Goal: Find specific page/section: Find specific page/section

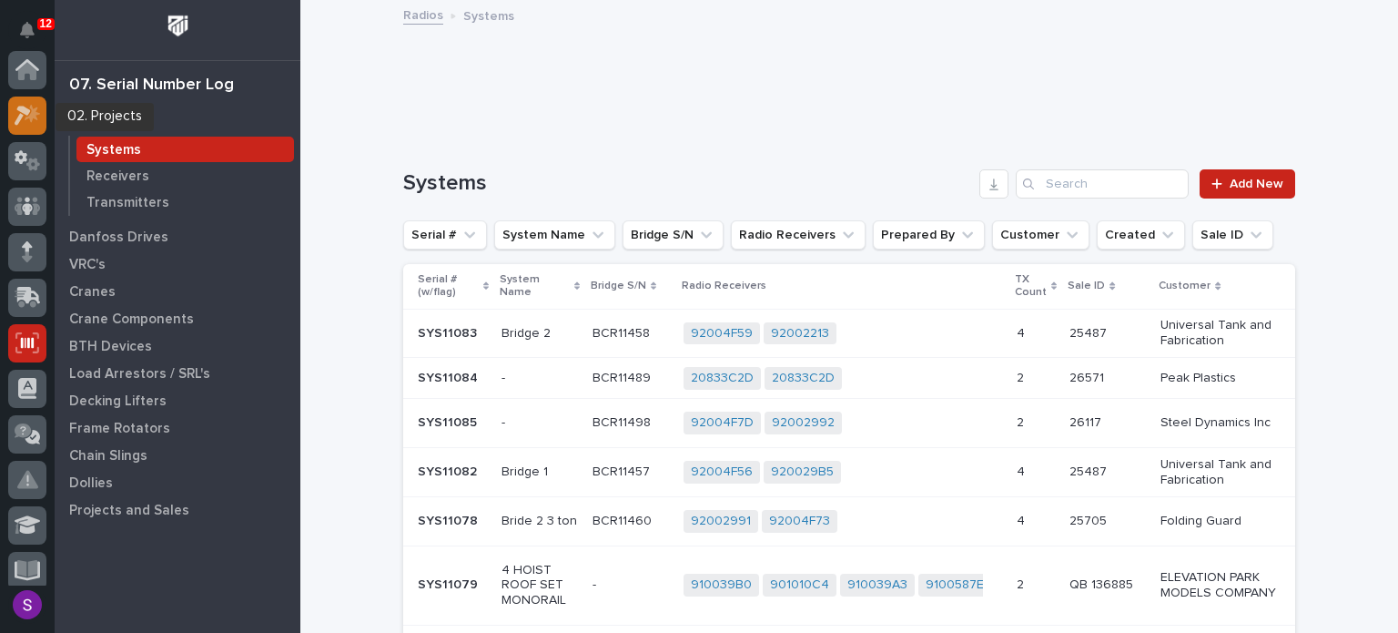
click at [25, 119] on icon at bounding box center [28, 115] width 26 height 21
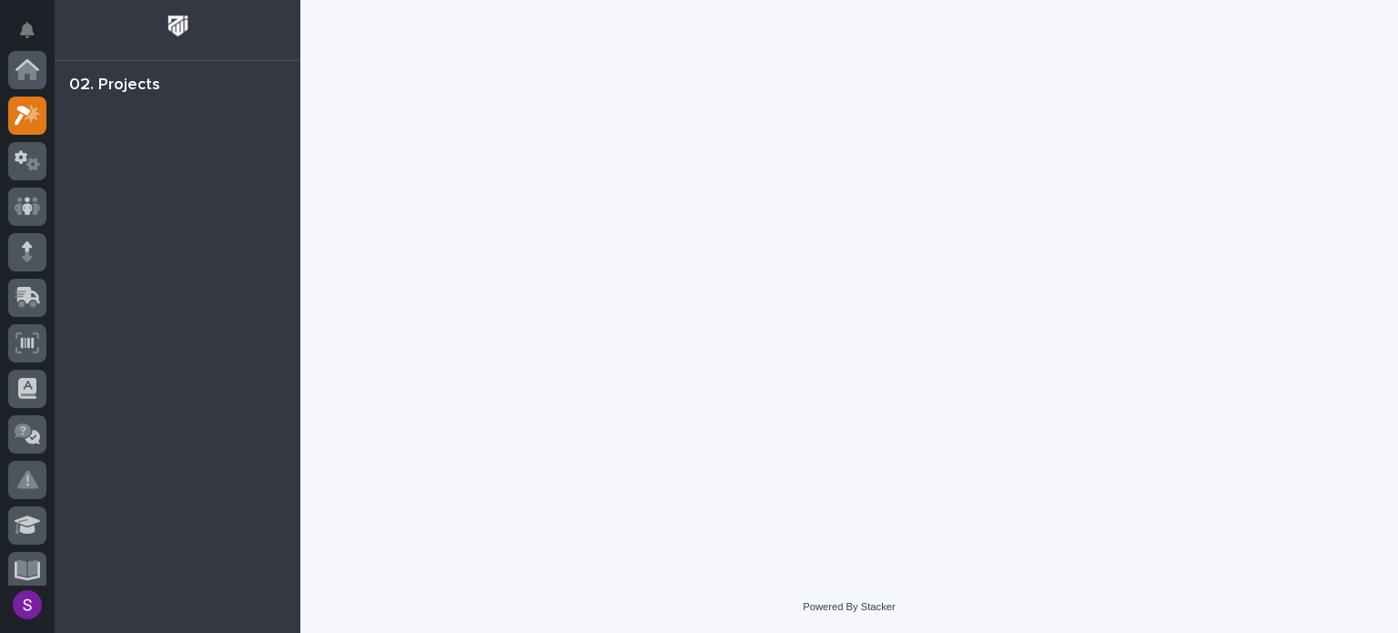
scroll to position [46, 0]
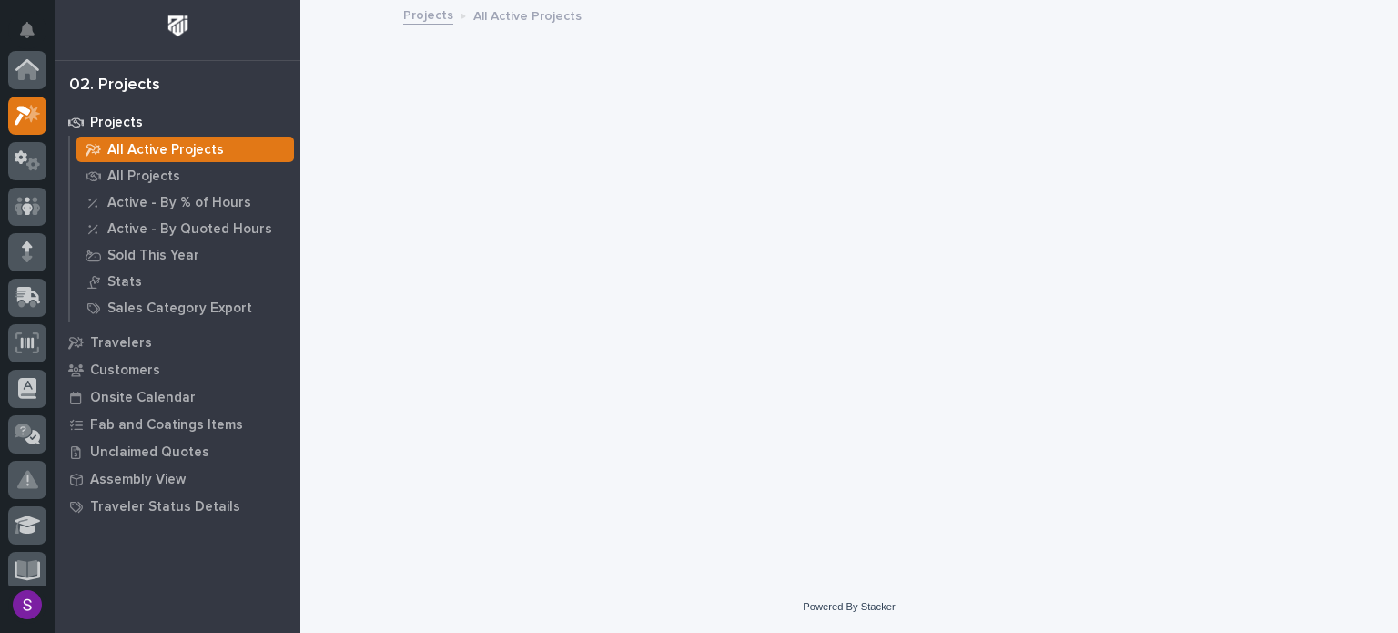
click at [19, 197] on icon at bounding box center [28, 206] width 26 height 18
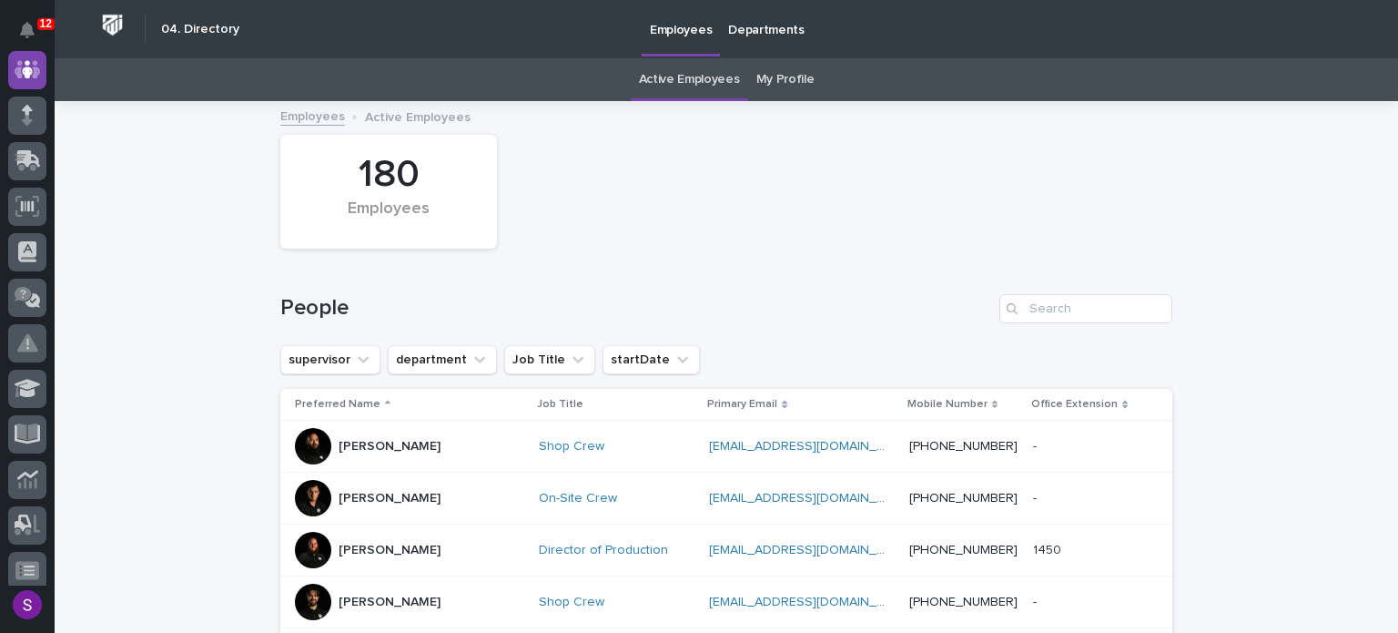
click at [771, 86] on link "My Profile" at bounding box center [786, 79] width 58 height 43
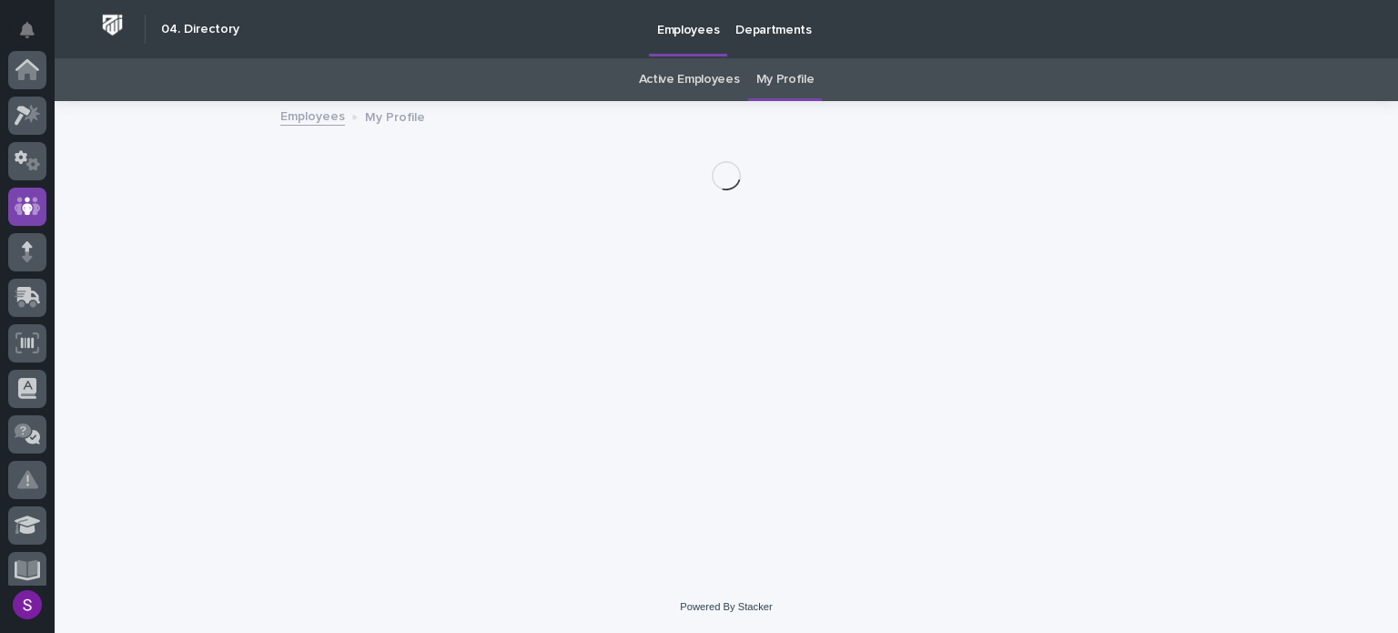
scroll to position [137, 0]
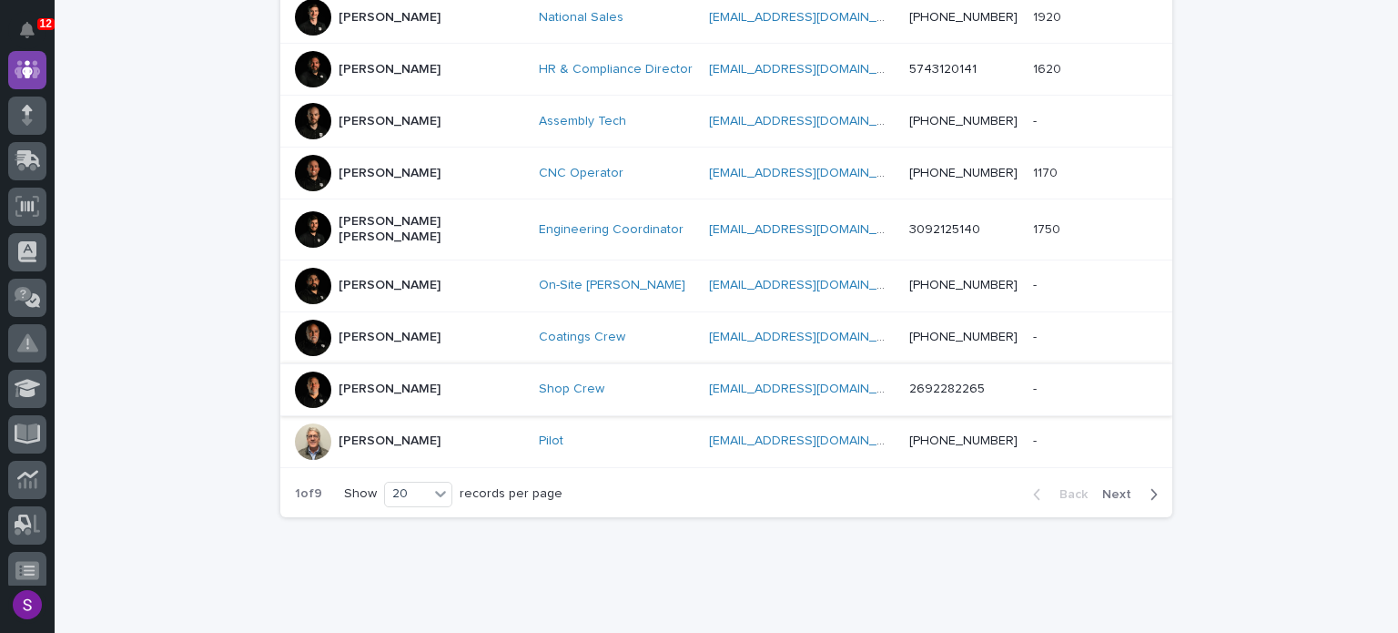
scroll to position [1001, 0]
click at [1118, 486] on span "Next" at bounding box center [1123, 492] width 40 height 13
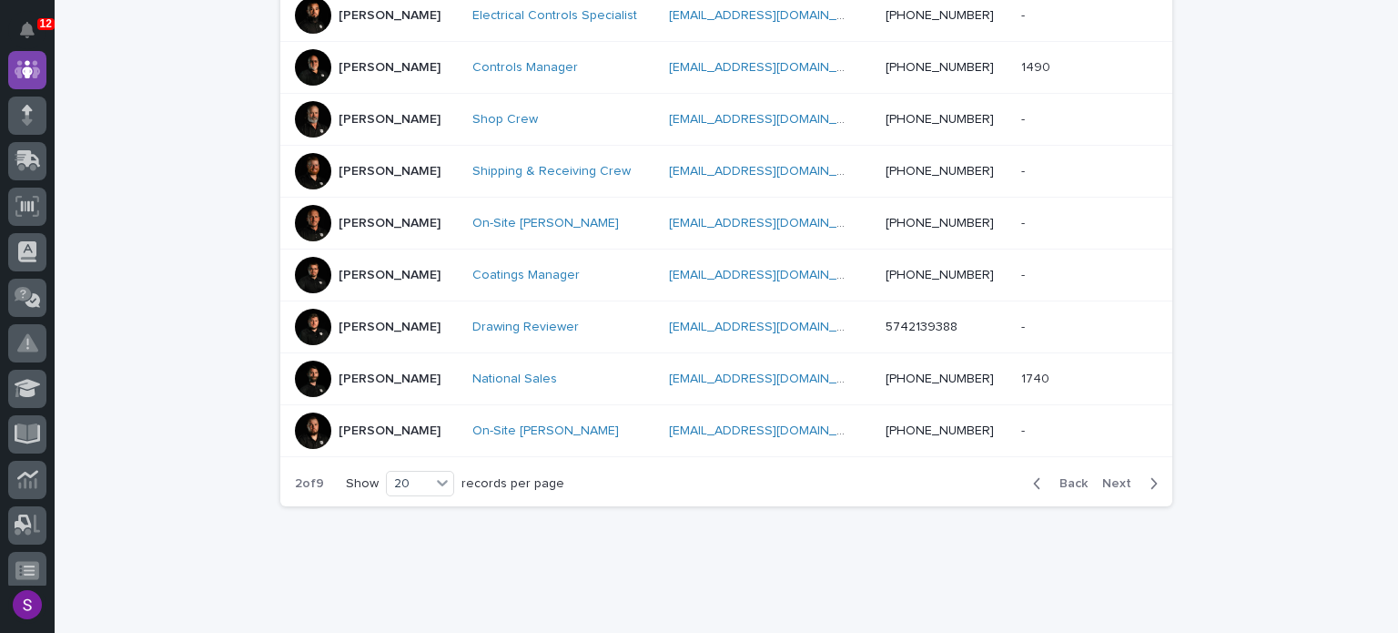
click at [1126, 482] on span "Next" at bounding box center [1123, 483] width 40 height 13
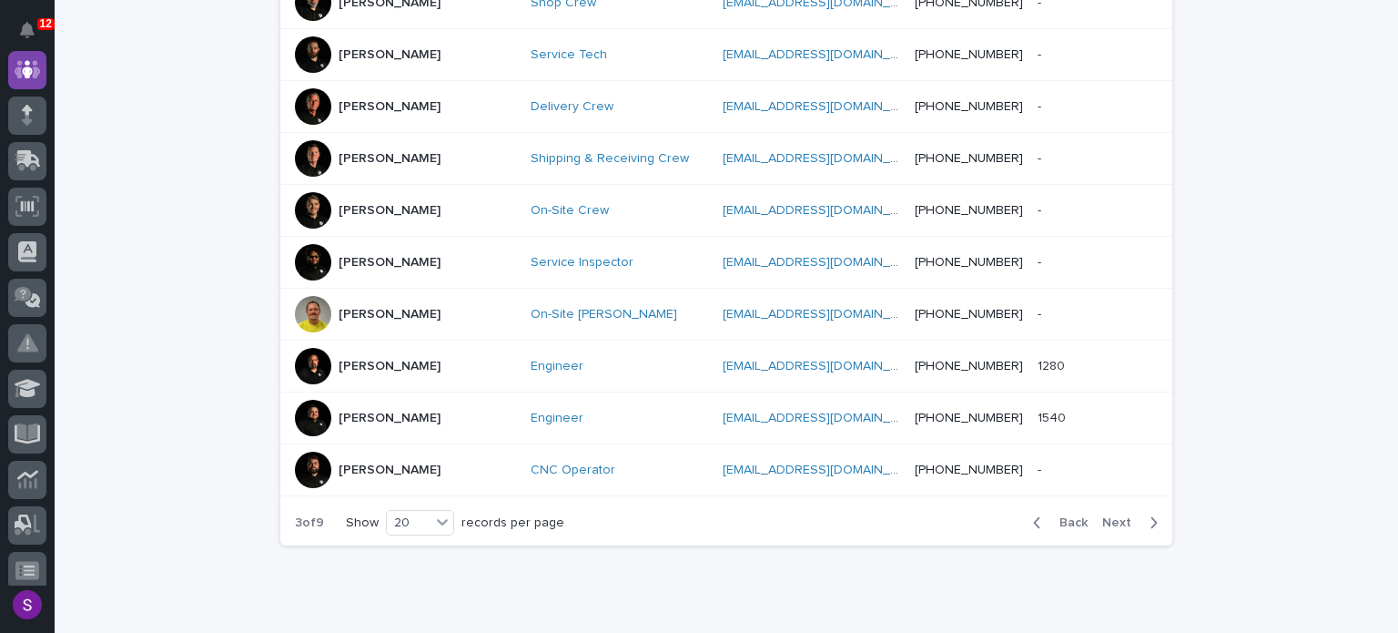
click at [1129, 516] on span "Next" at bounding box center [1123, 522] width 40 height 13
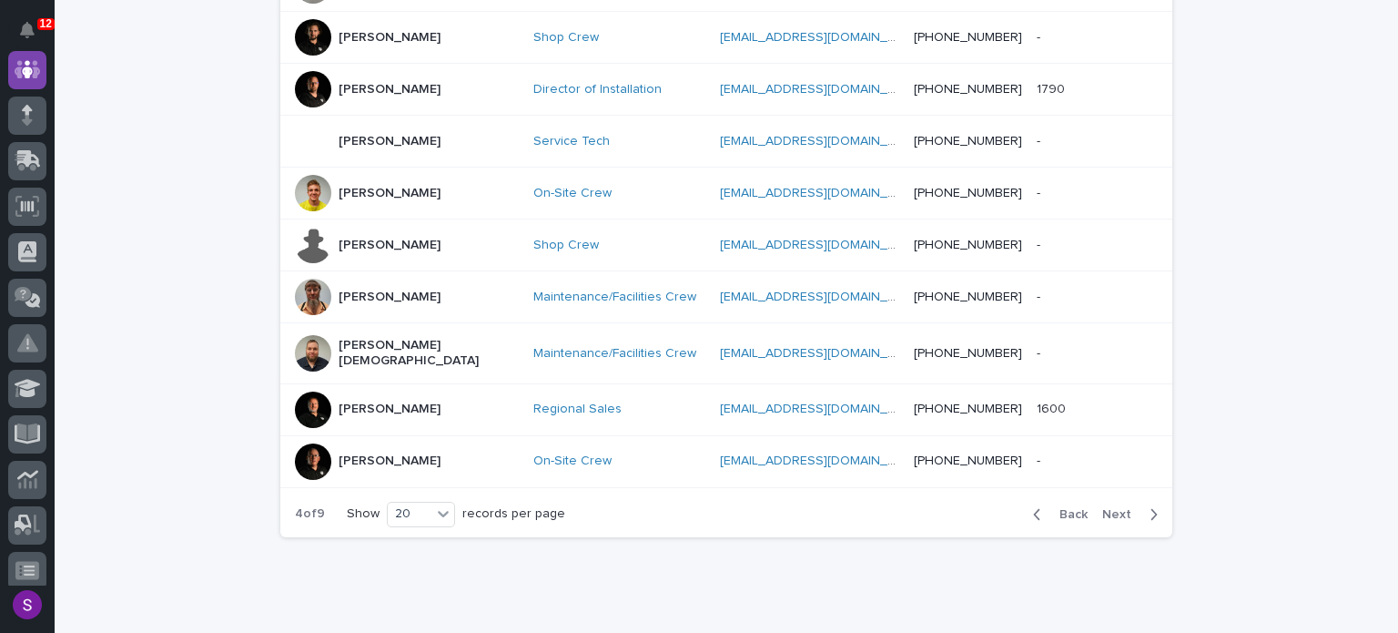
click at [1049, 508] on span "Back" at bounding box center [1068, 514] width 39 height 13
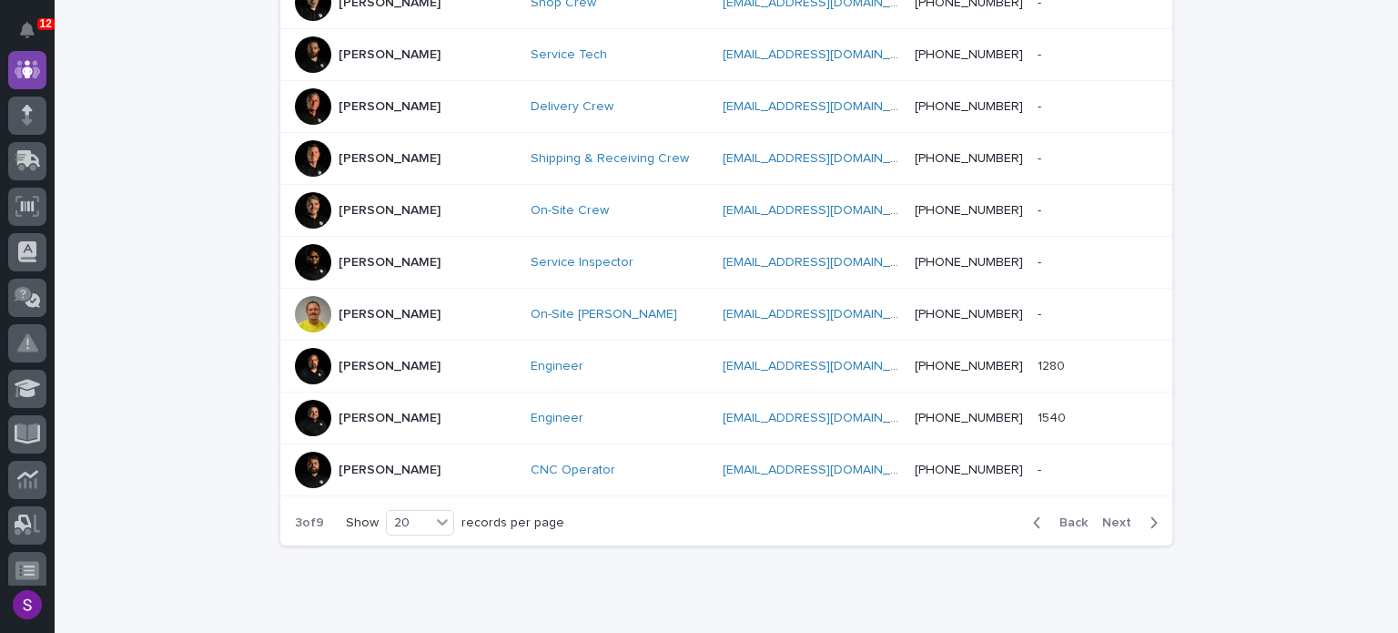
click at [1114, 516] on span "Next" at bounding box center [1123, 522] width 40 height 13
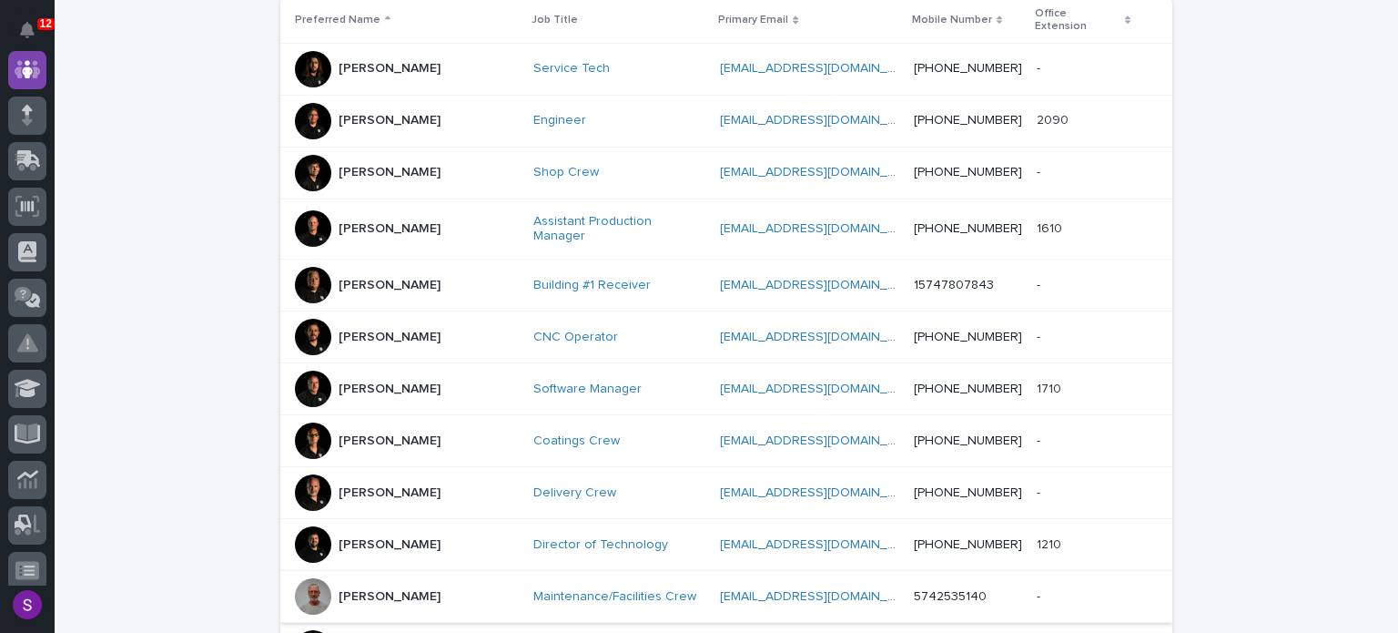
scroll to position [182, 0]
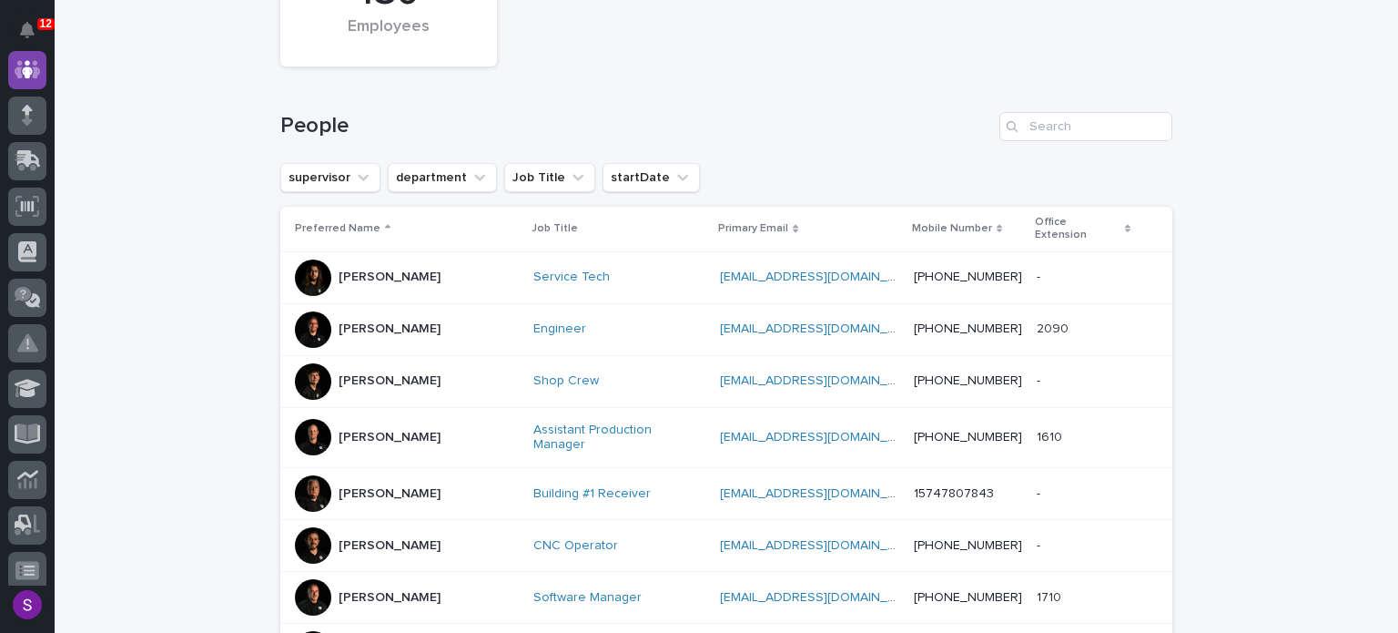
click at [305, 265] on div at bounding box center [313, 277] width 36 height 36
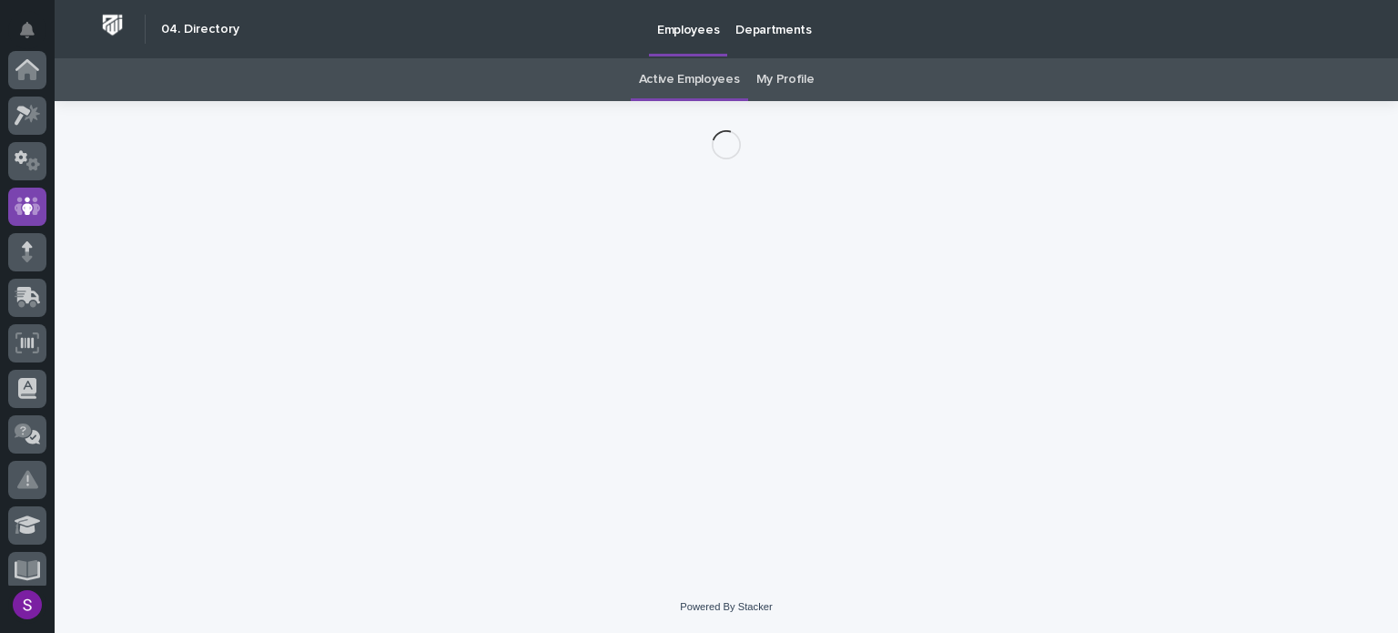
scroll to position [137, 0]
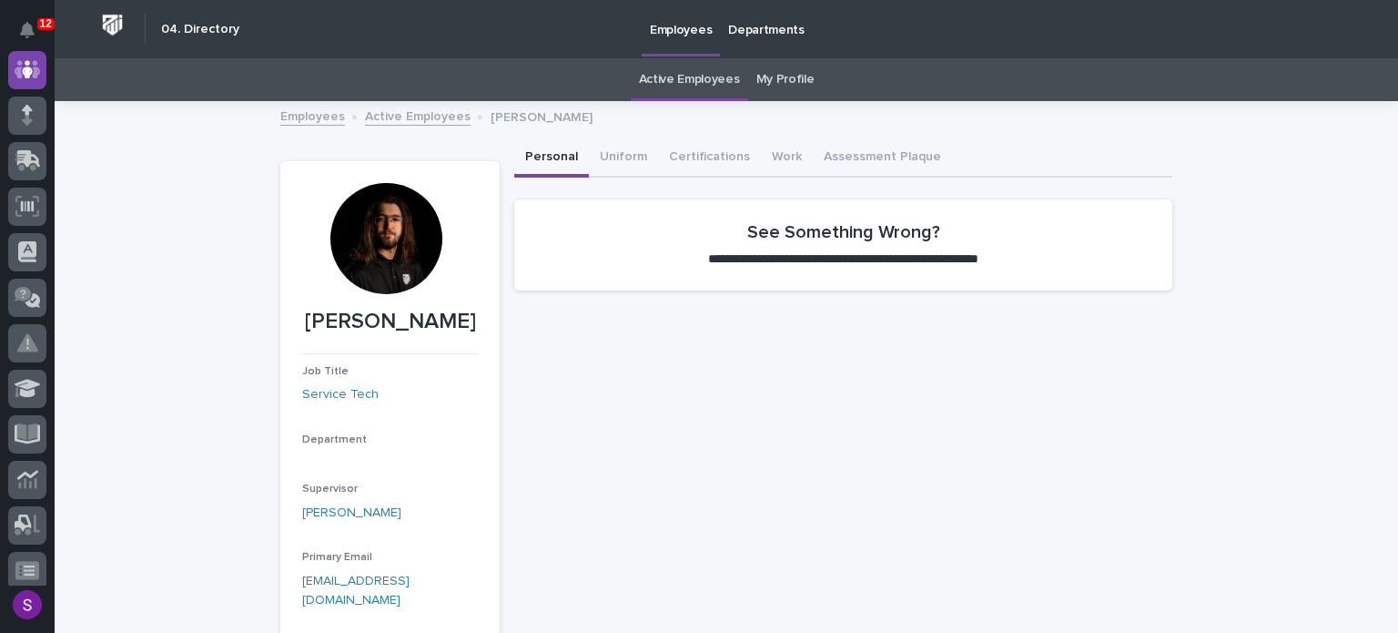
click at [379, 223] on div at bounding box center [385, 238] width 111 height 111
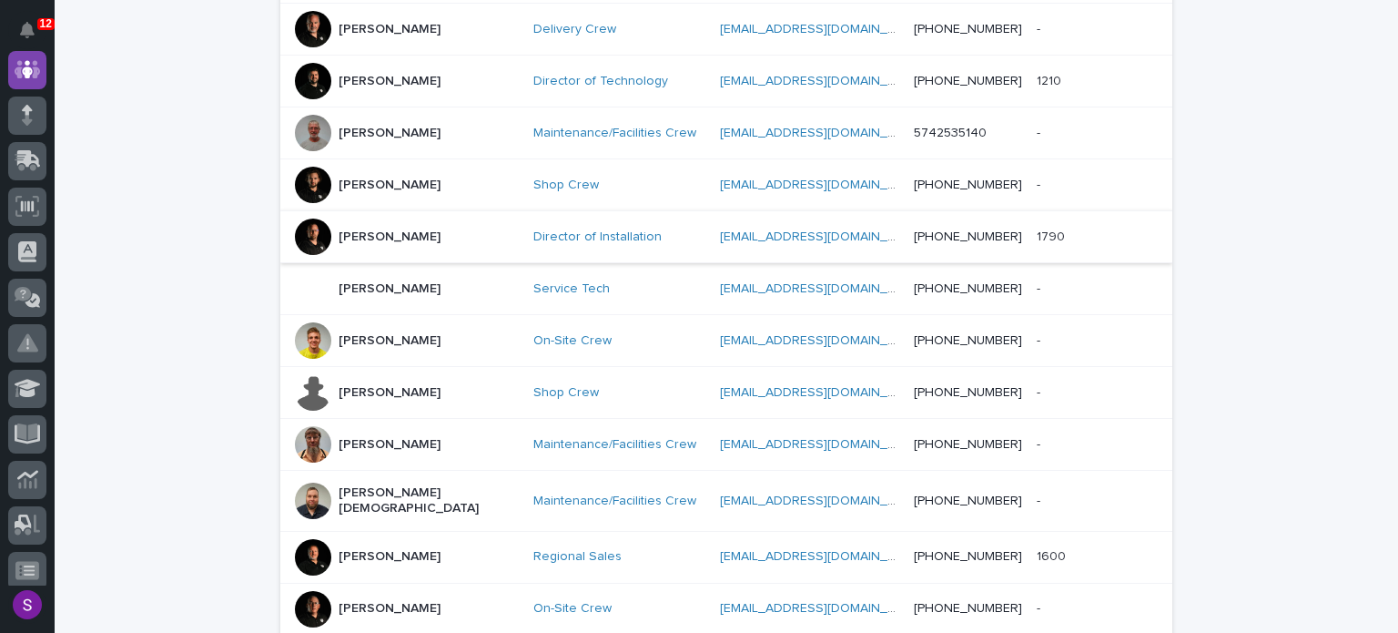
scroll to position [945, 0]
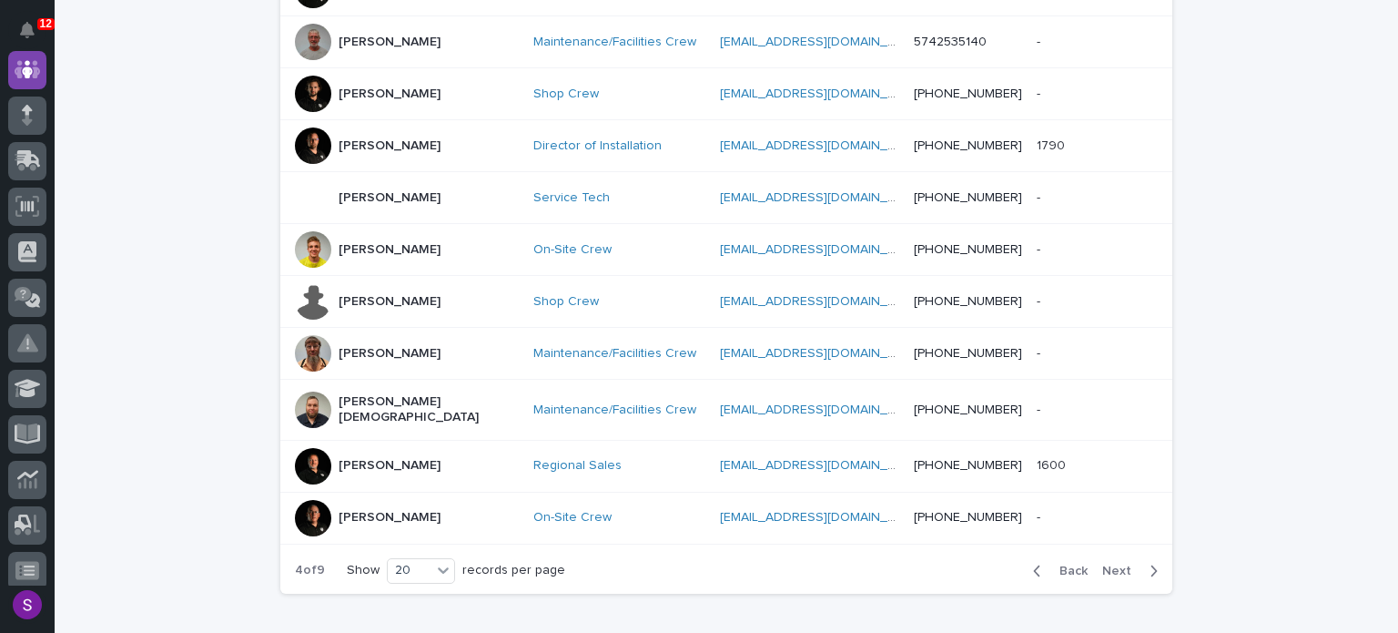
click at [1122, 564] on span "Next" at bounding box center [1123, 570] width 40 height 13
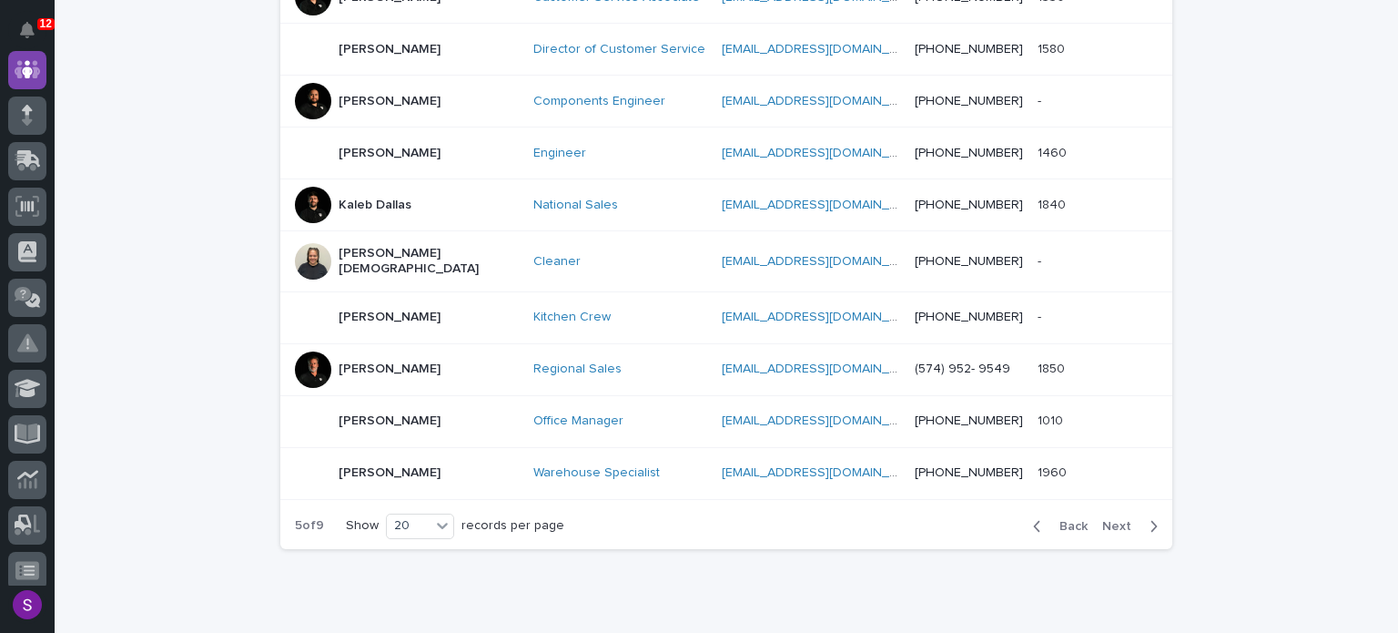
scroll to position [1027, 0]
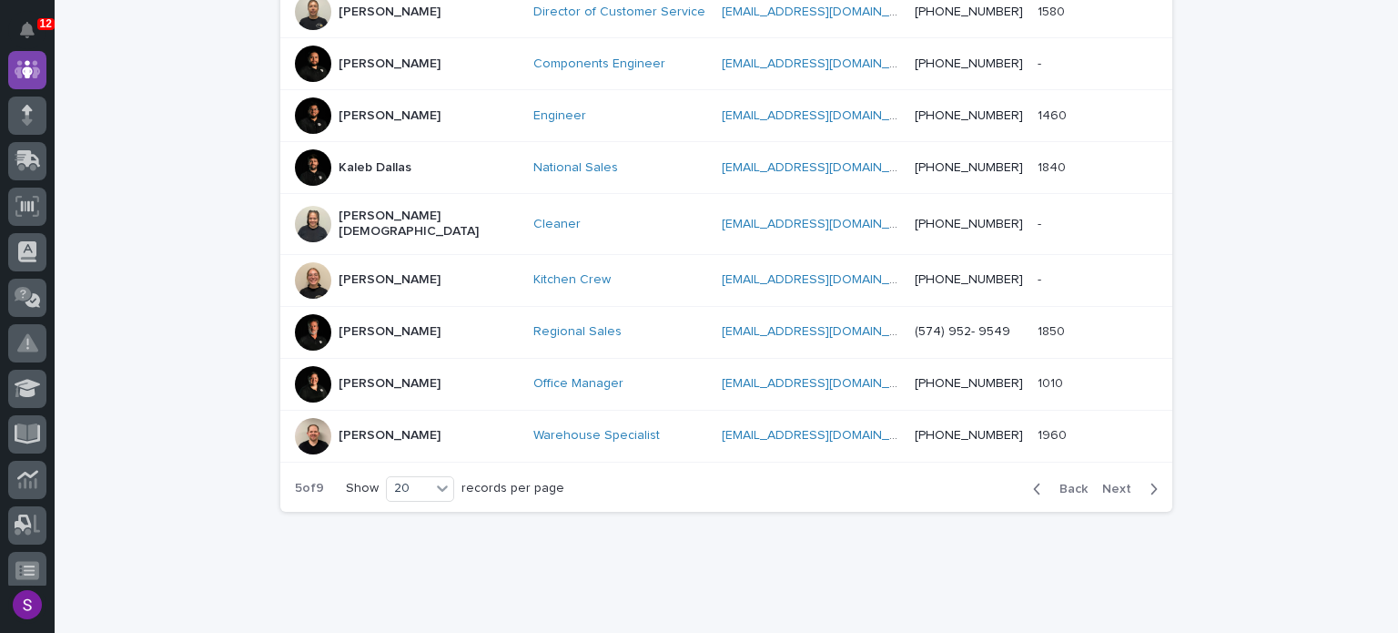
click at [1110, 483] on span "Next" at bounding box center [1123, 489] width 40 height 13
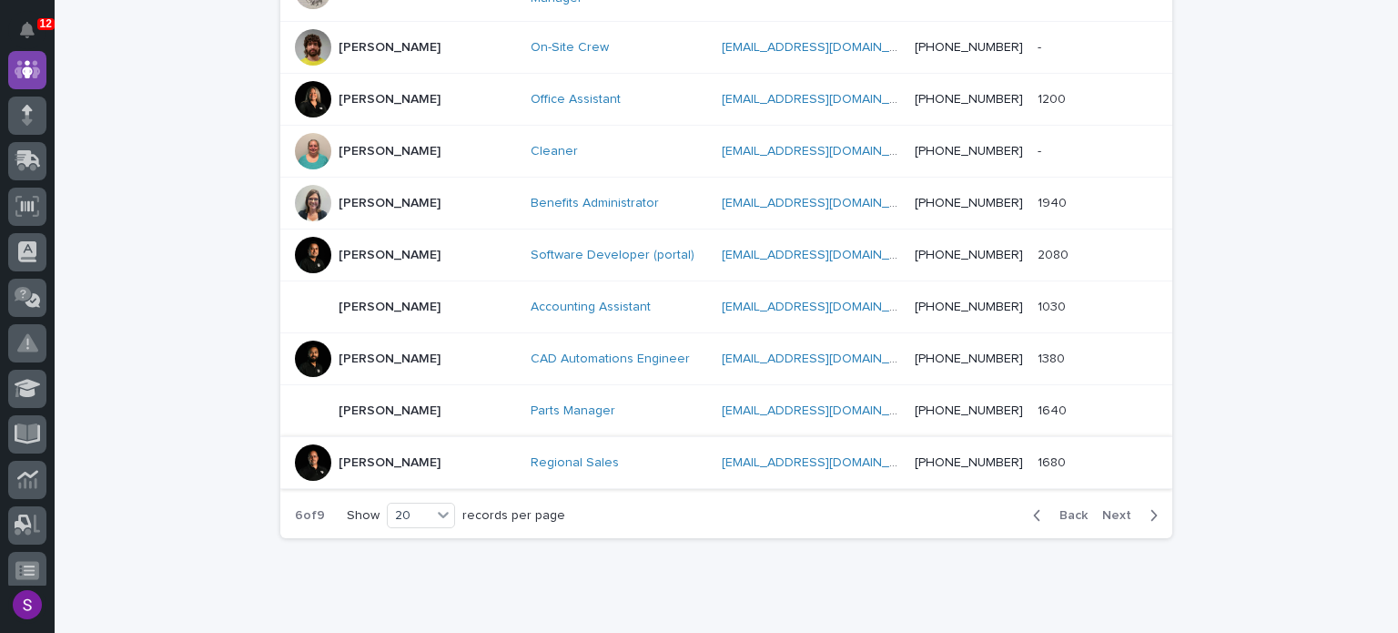
scroll to position [1027, 0]
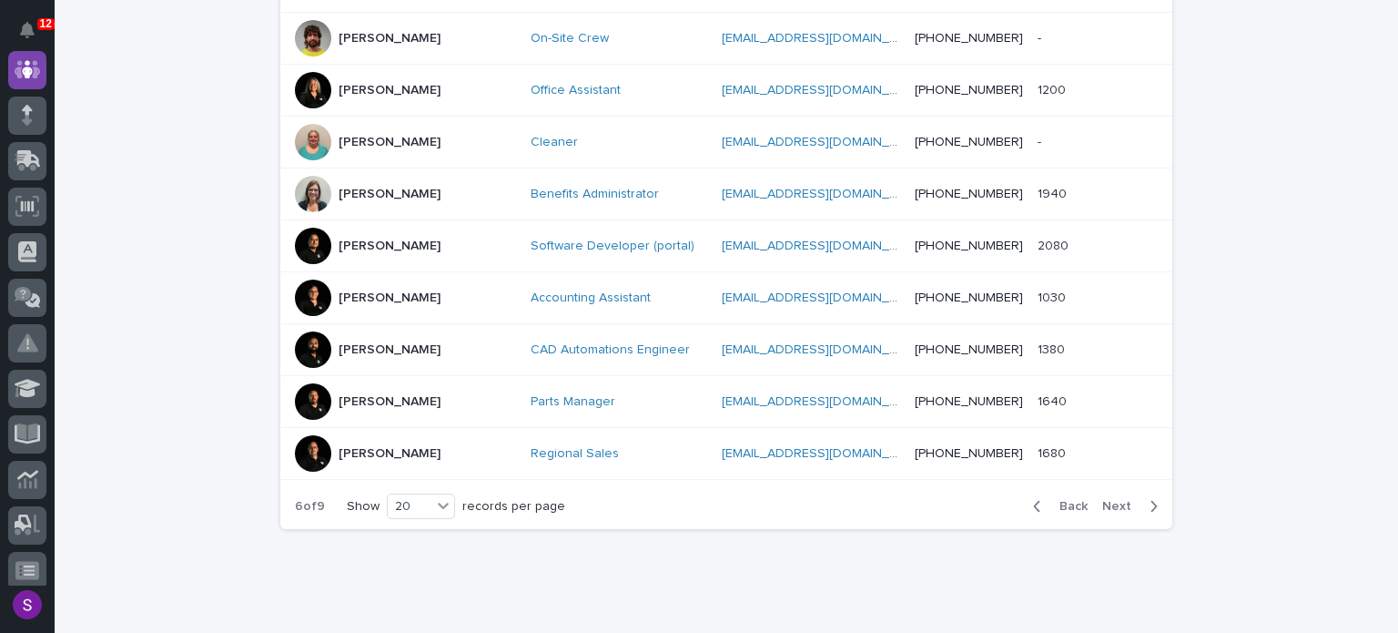
click at [1125, 500] on span "Next" at bounding box center [1123, 506] width 40 height 13
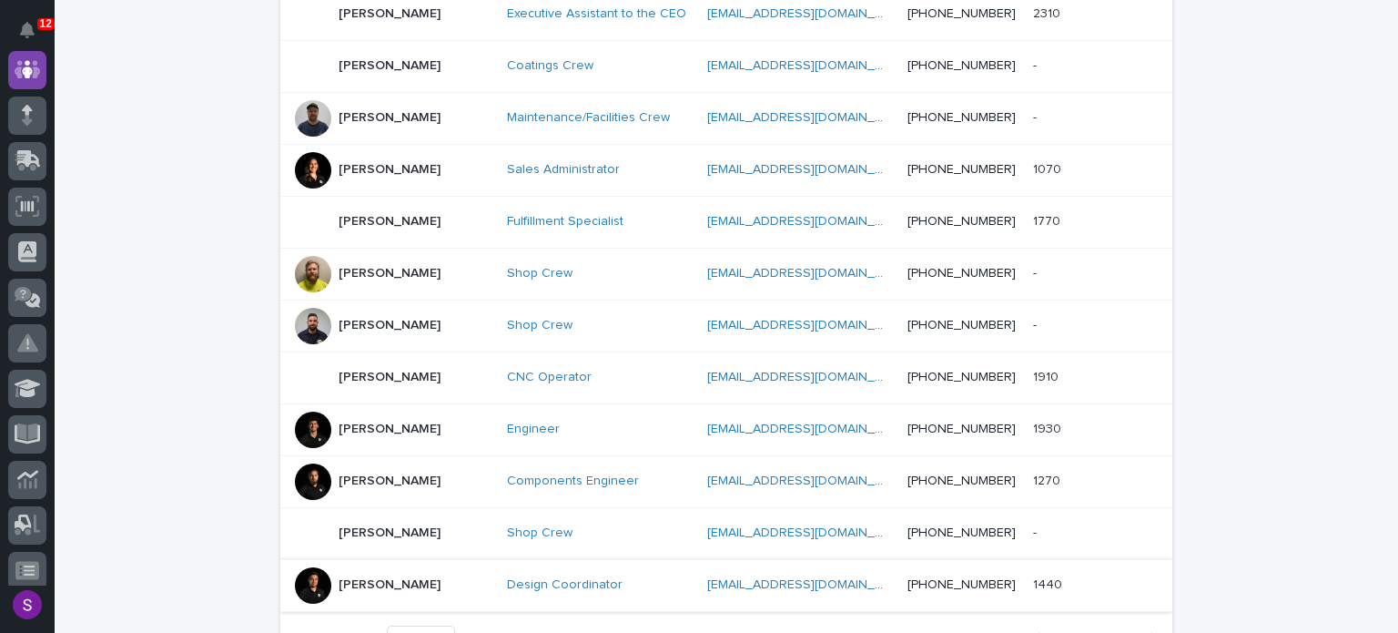
scroll to position [936, 0]
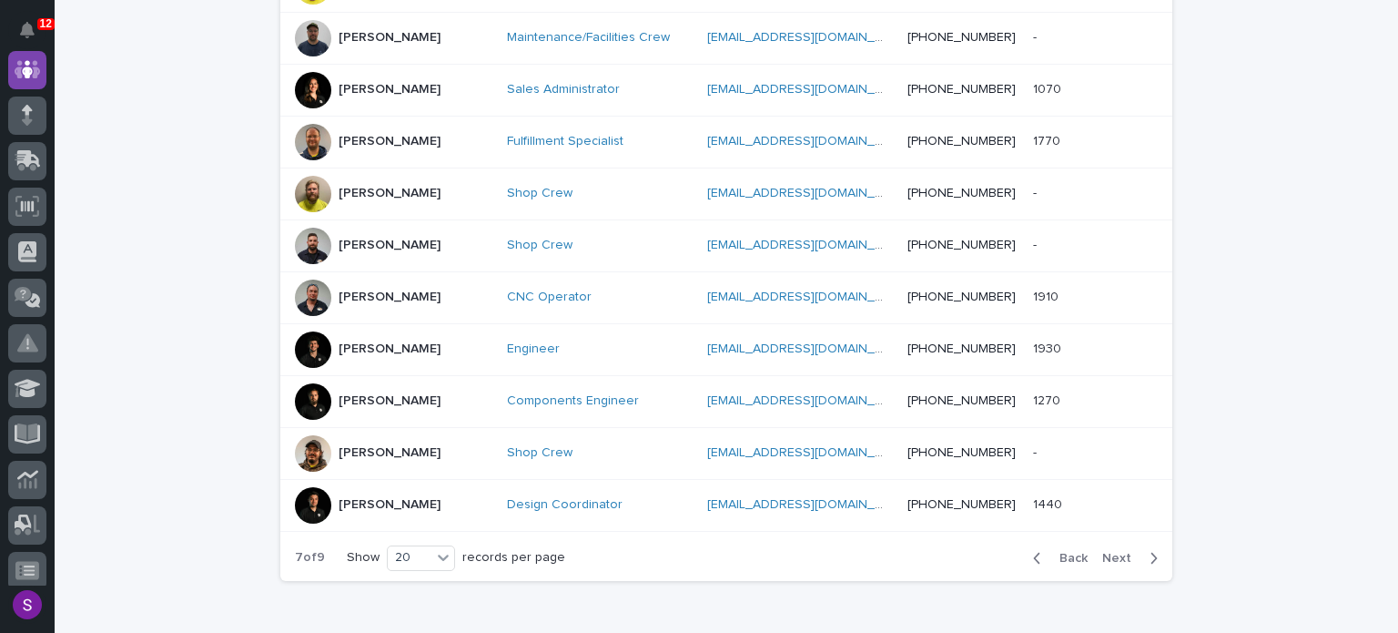
click at [1129, 552] on span "Next" at bounding box center [1123, 558] width 40 height 13
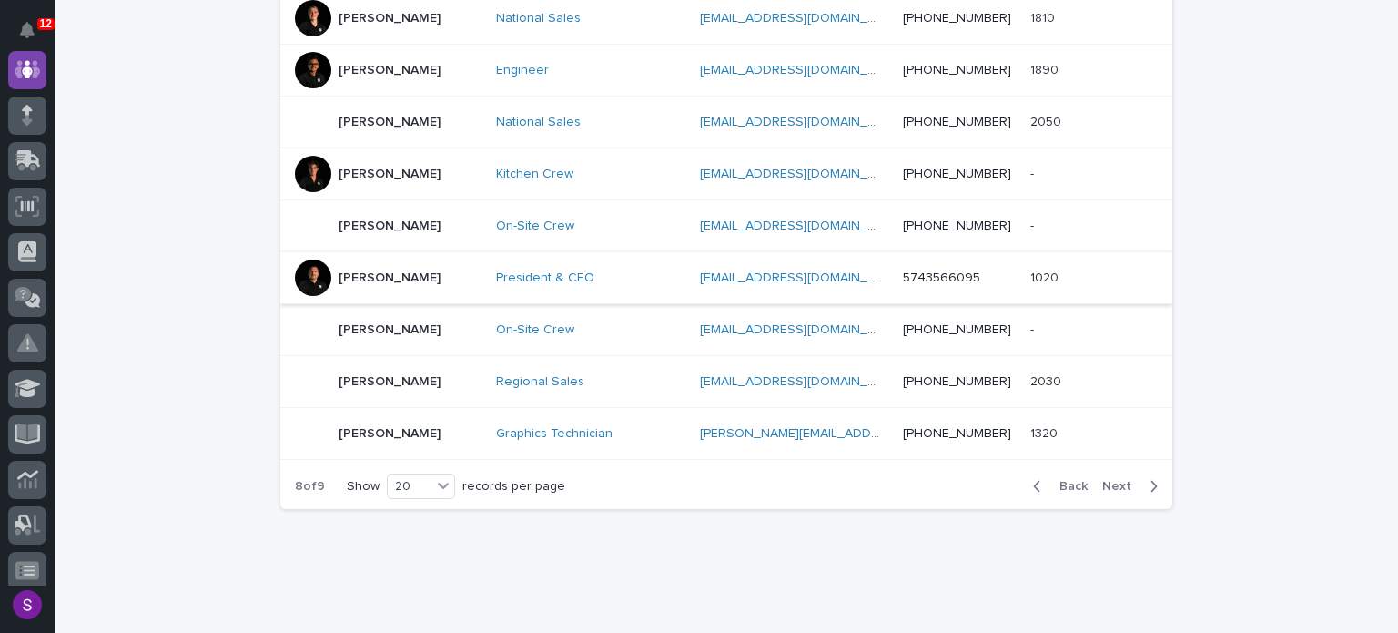
scroll to position [1027, 0]
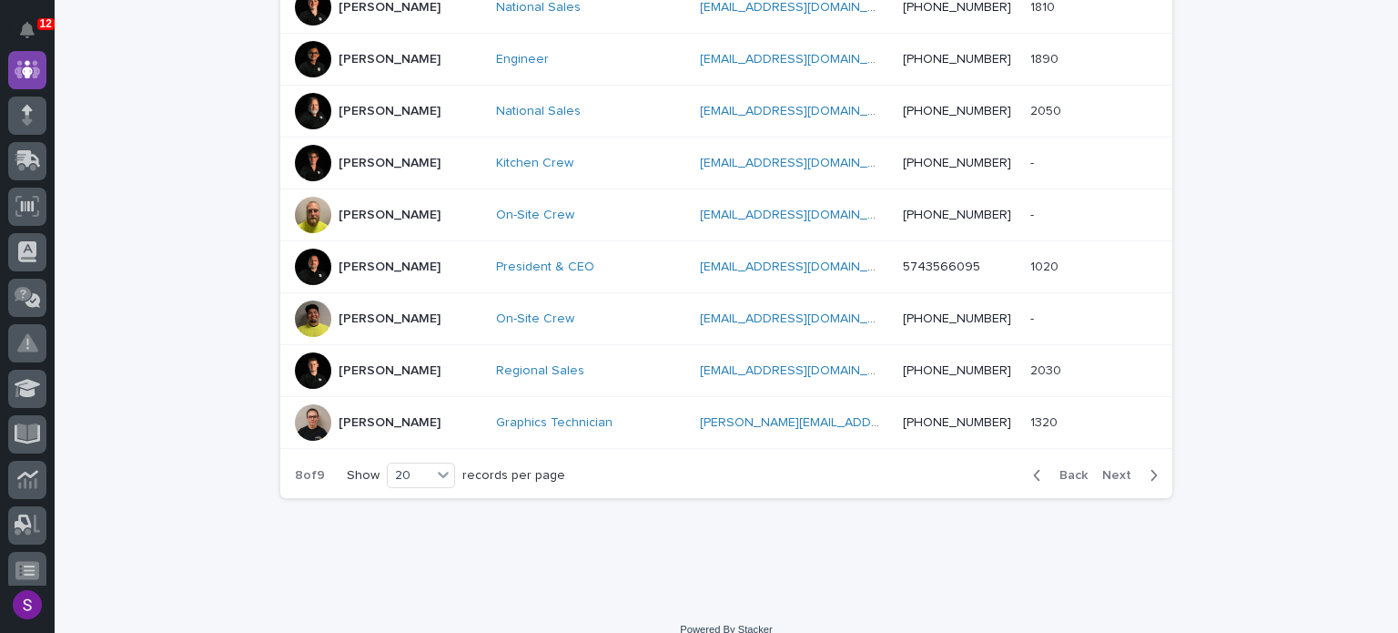
click at [1128, 471] on span "Next" at bounding box center [1123, 475] width 40 height 13
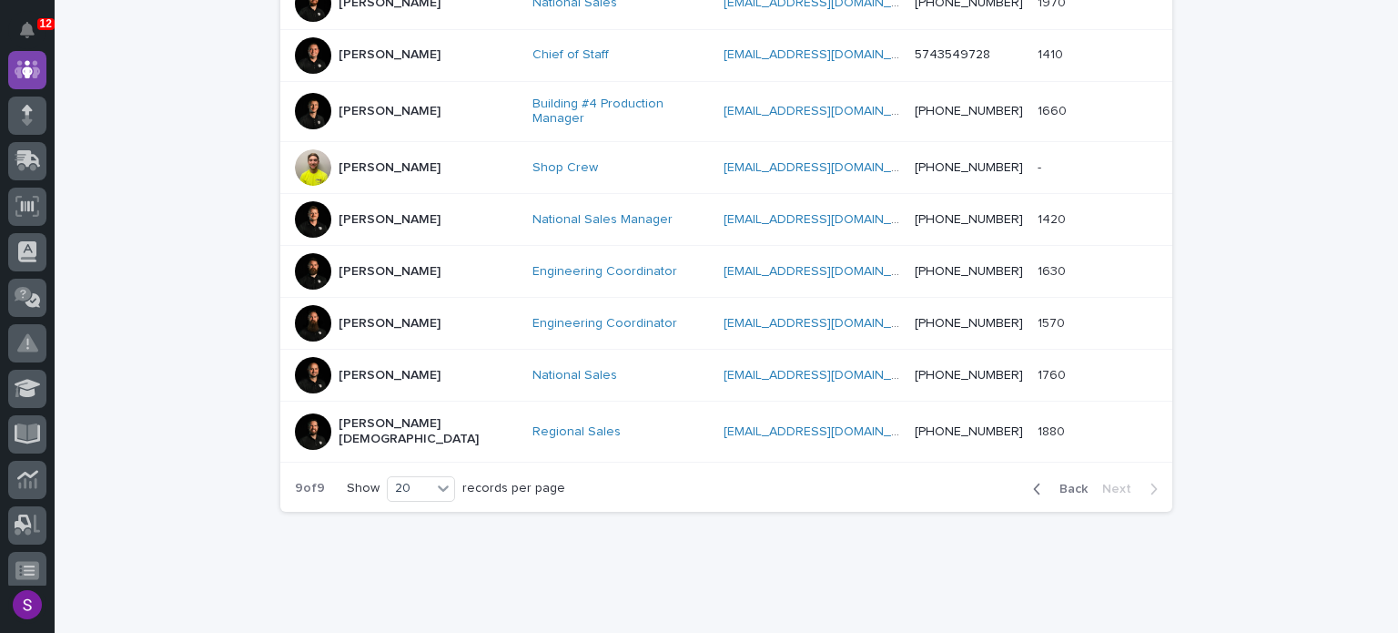
click at [1060, 483] on span "Back" at bounding box center [1068, 489] width 39 height 13
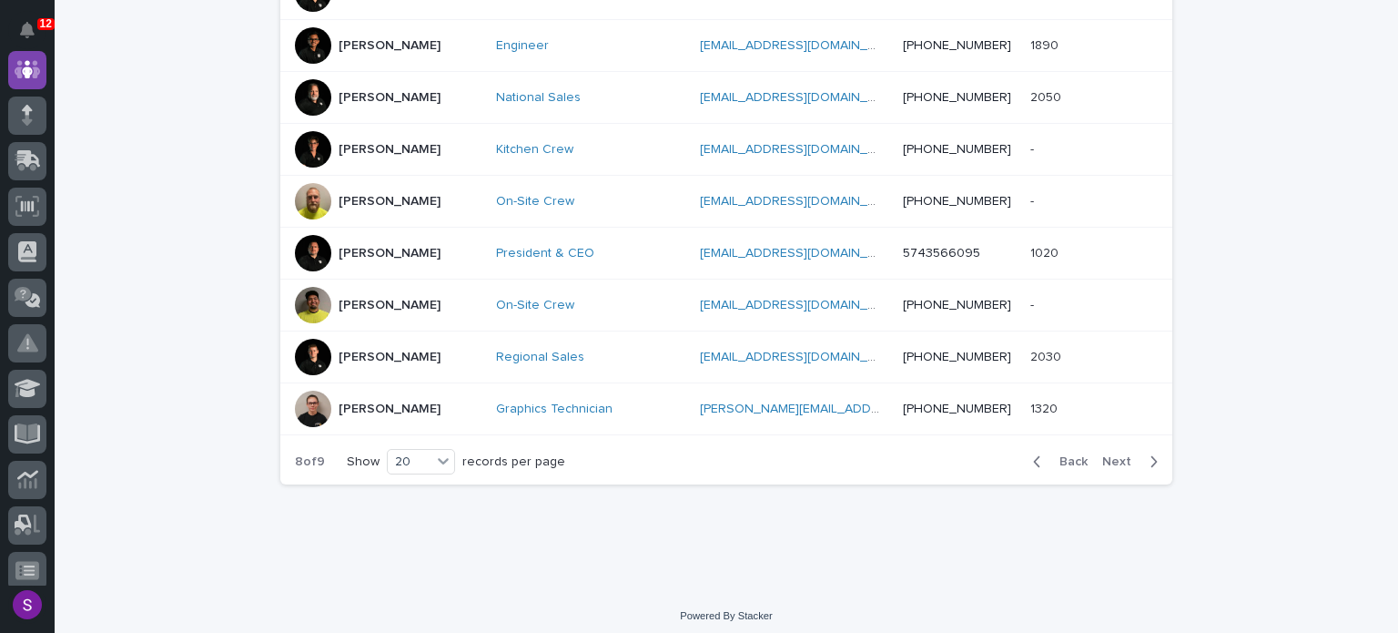
scroll to position [1045, 0]
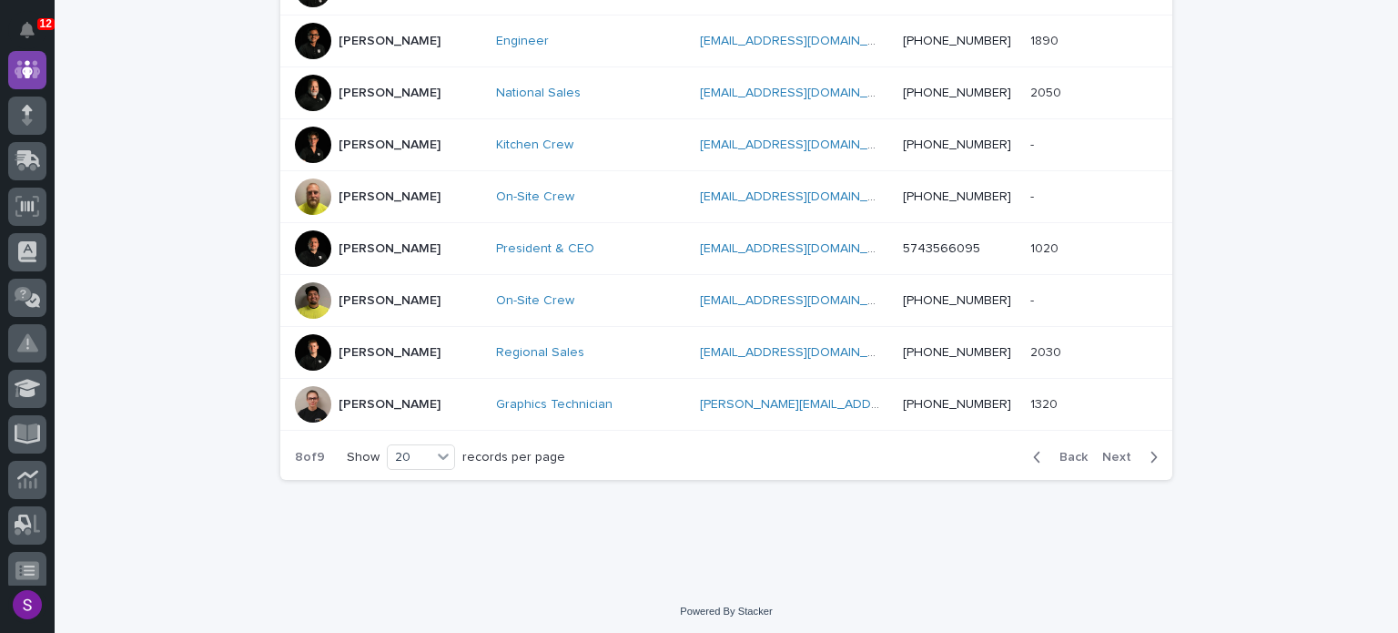
click at [1121, 451] on span "Next" at bounding box center [1123, 457] width 40 height 13
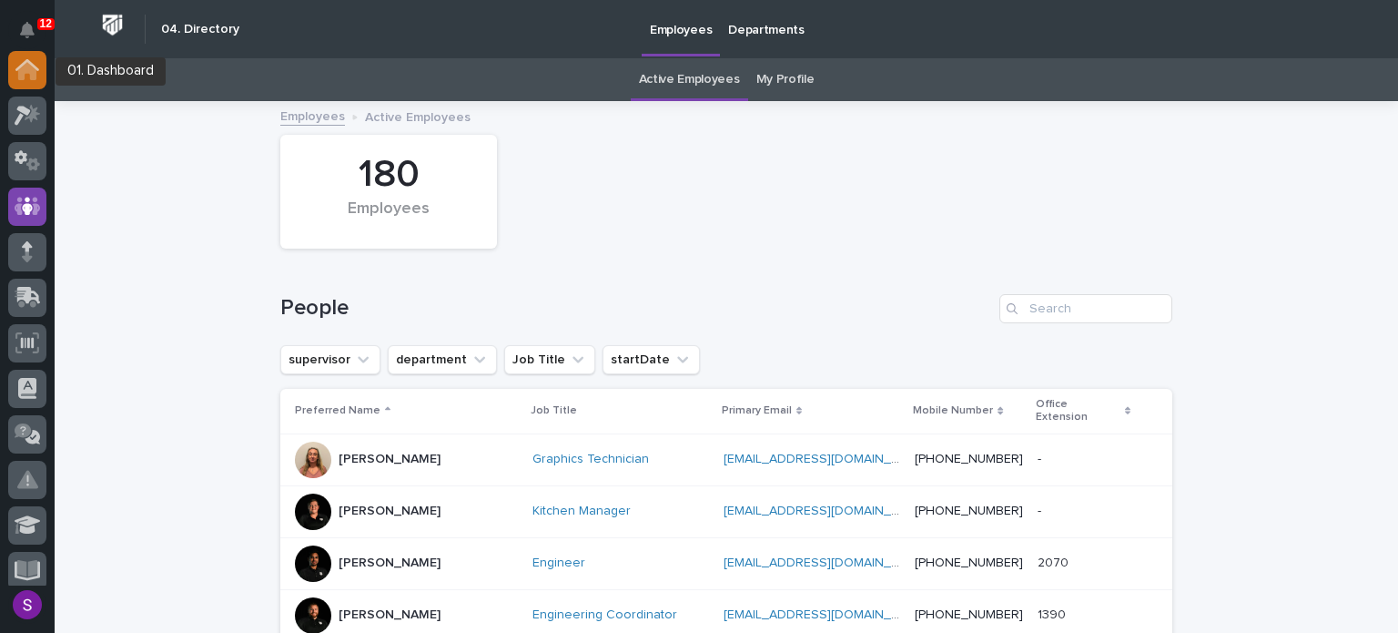
click at [25, 72] on icon at bounding box center [27, 71] width 18 height 18
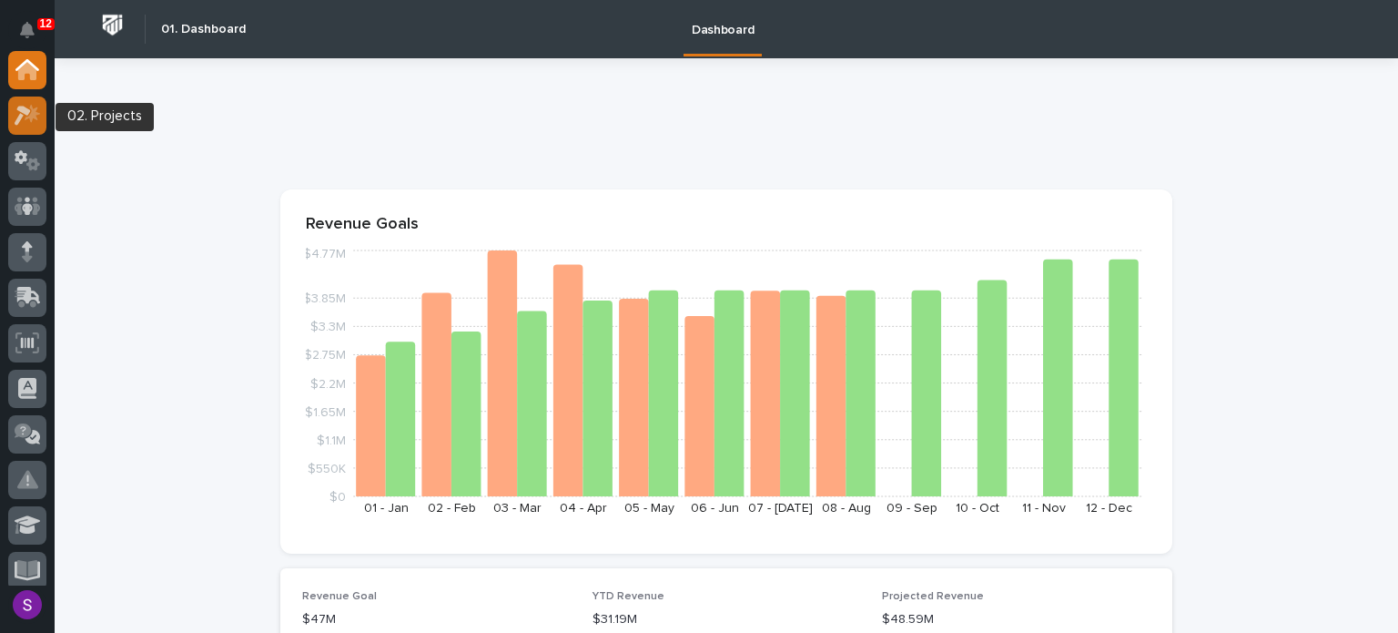
click at [26, 121] on icon at bounding box center [28, 115] width 26 height 21
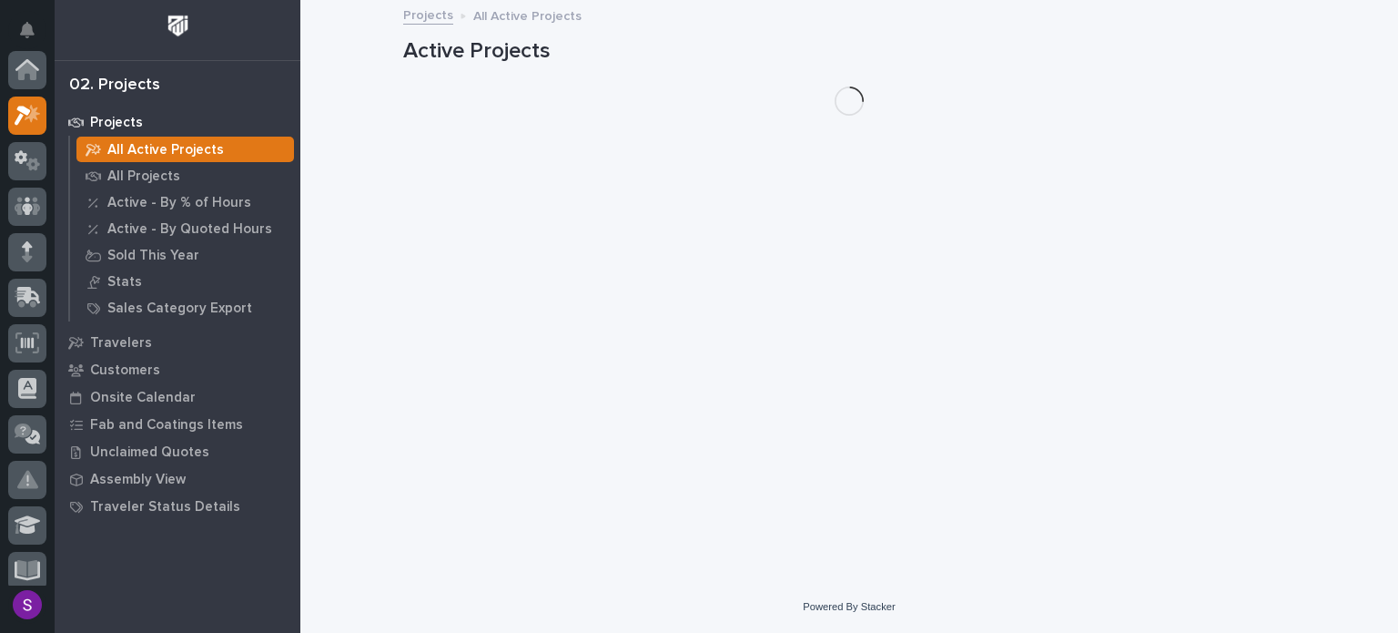
scroll to position [46, 0]
